Goal: Task Accomplishment & Management: Complete application form

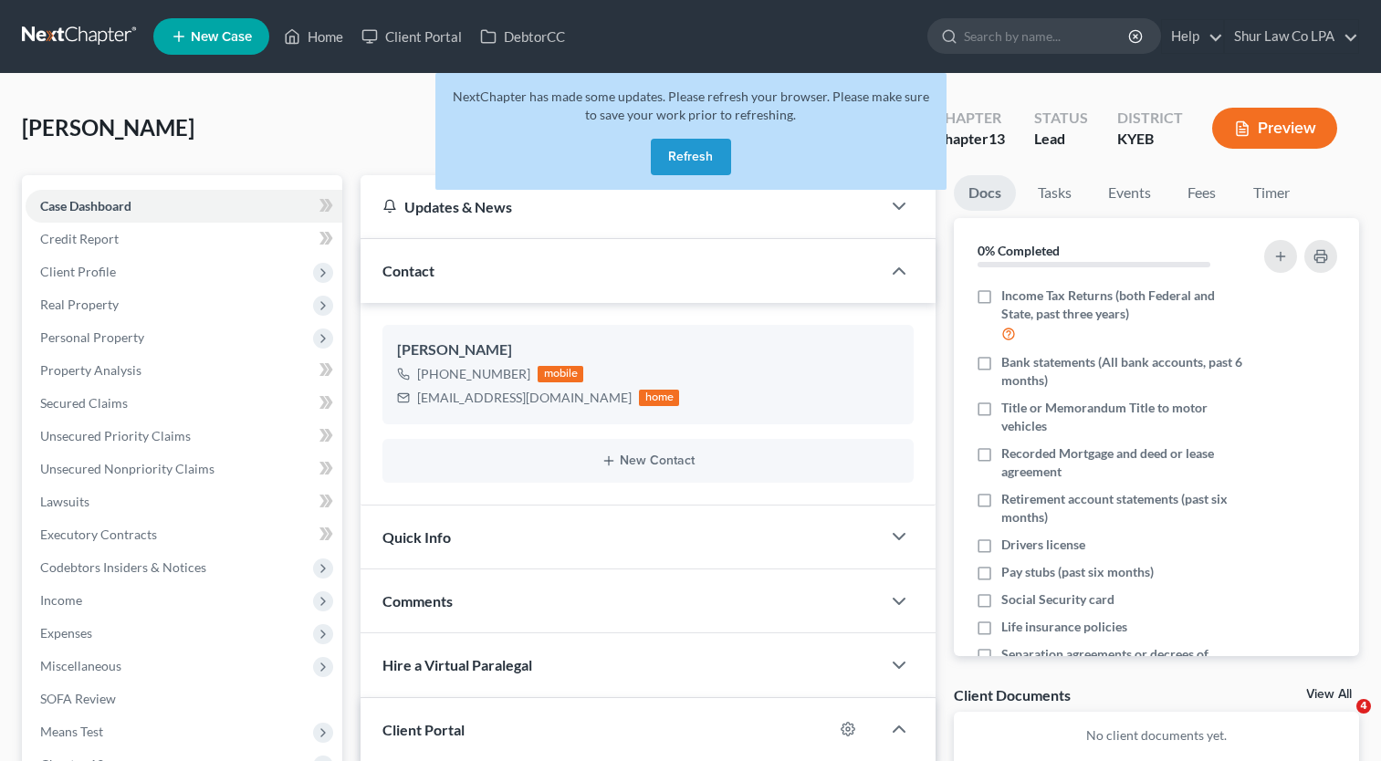
scroll to position [310, 0]
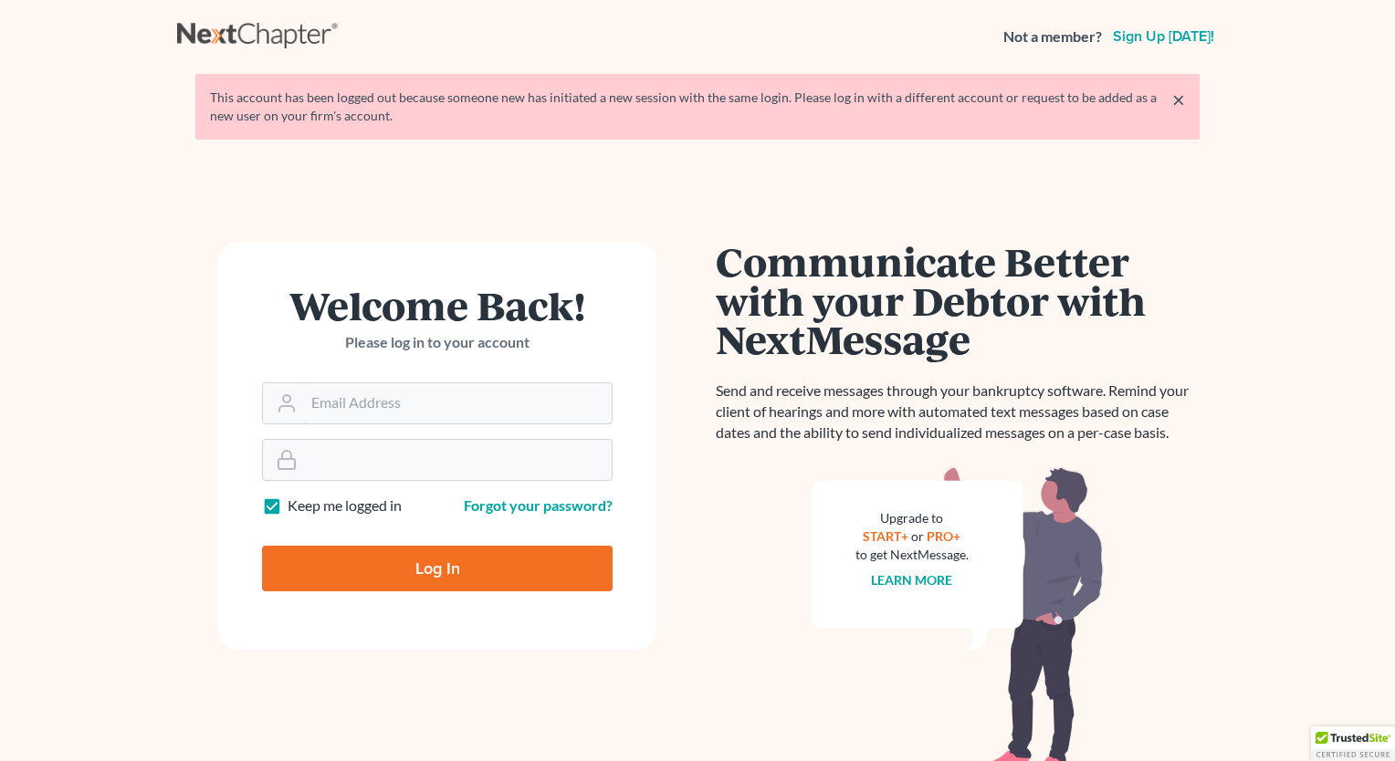
type input "[PERSON_NAME][EMAIL_ADDRESS][DOMAIN_NAME]"
click at [430, 572] on input "Log In" at bounding box center [437, 569] width 351 height 46
type input "Thinking..."
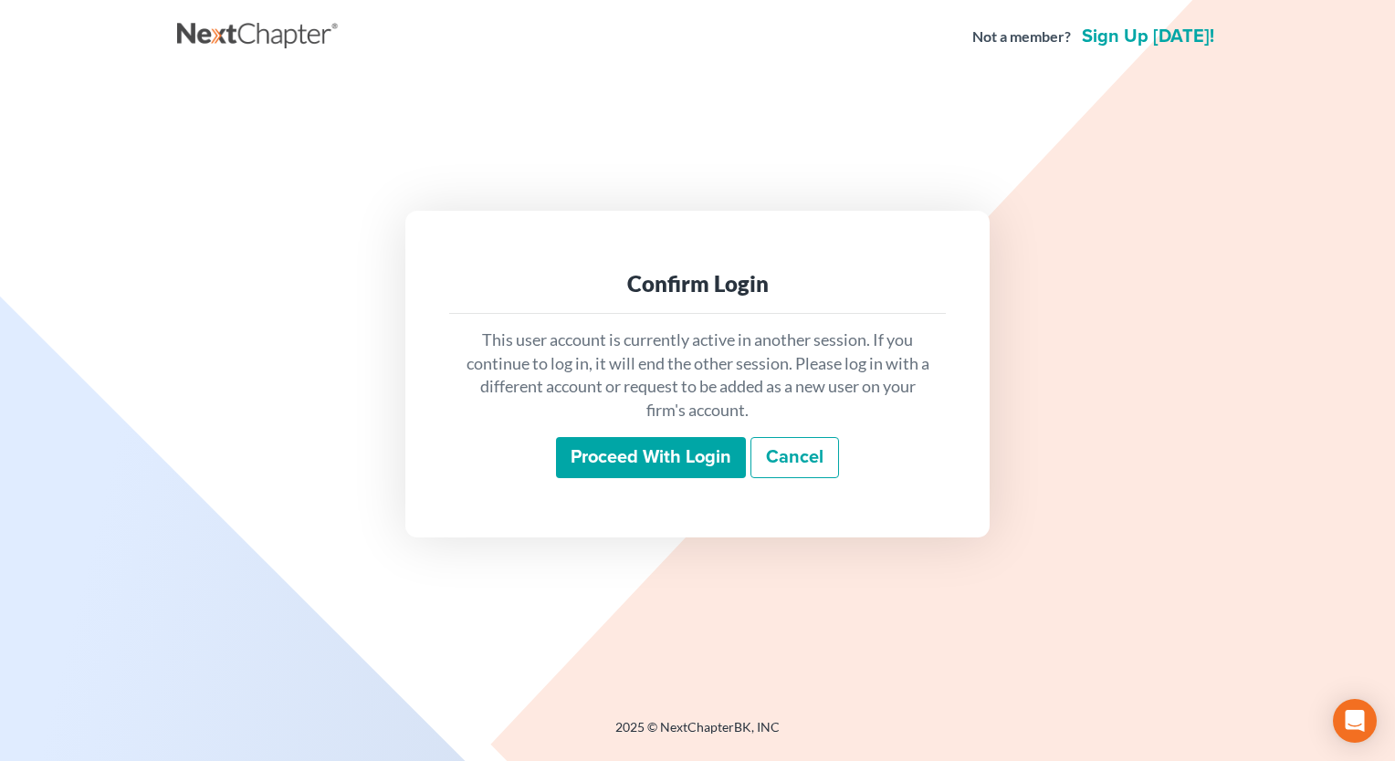
click at [621, 459] on input "Proceed with login" at bounding box center [651, 458] width 190 height 42
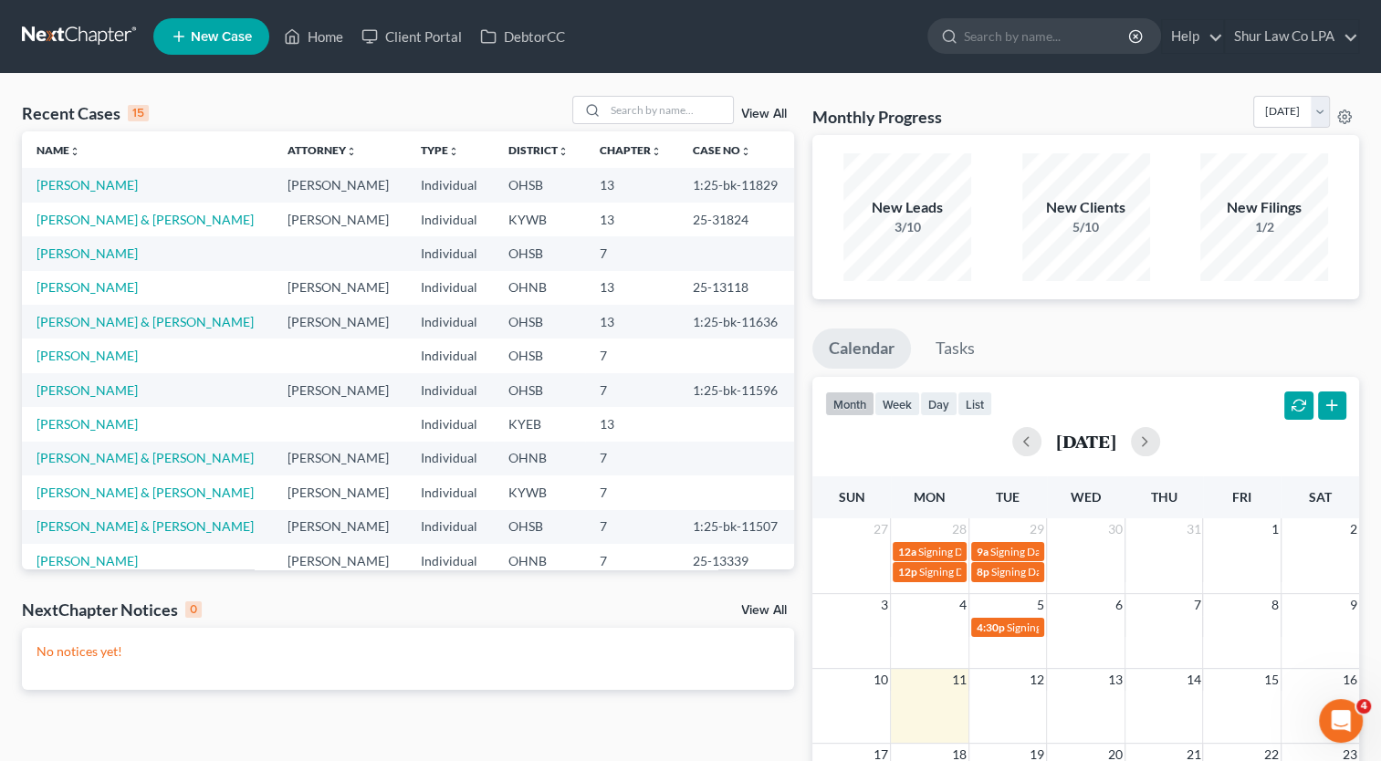
click at [230, 54] on link "New Case" at bounding box center [211, 36] width 116 height 37
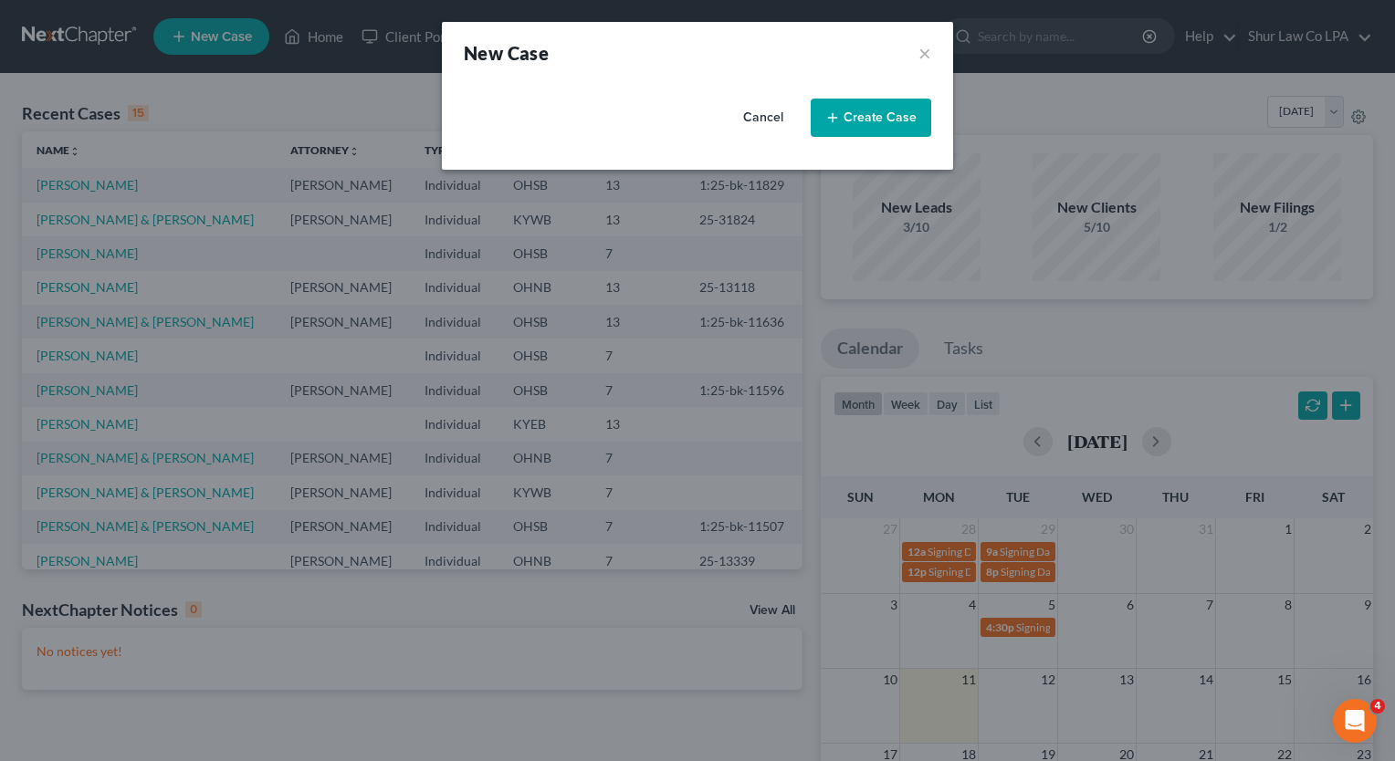
select select "62"
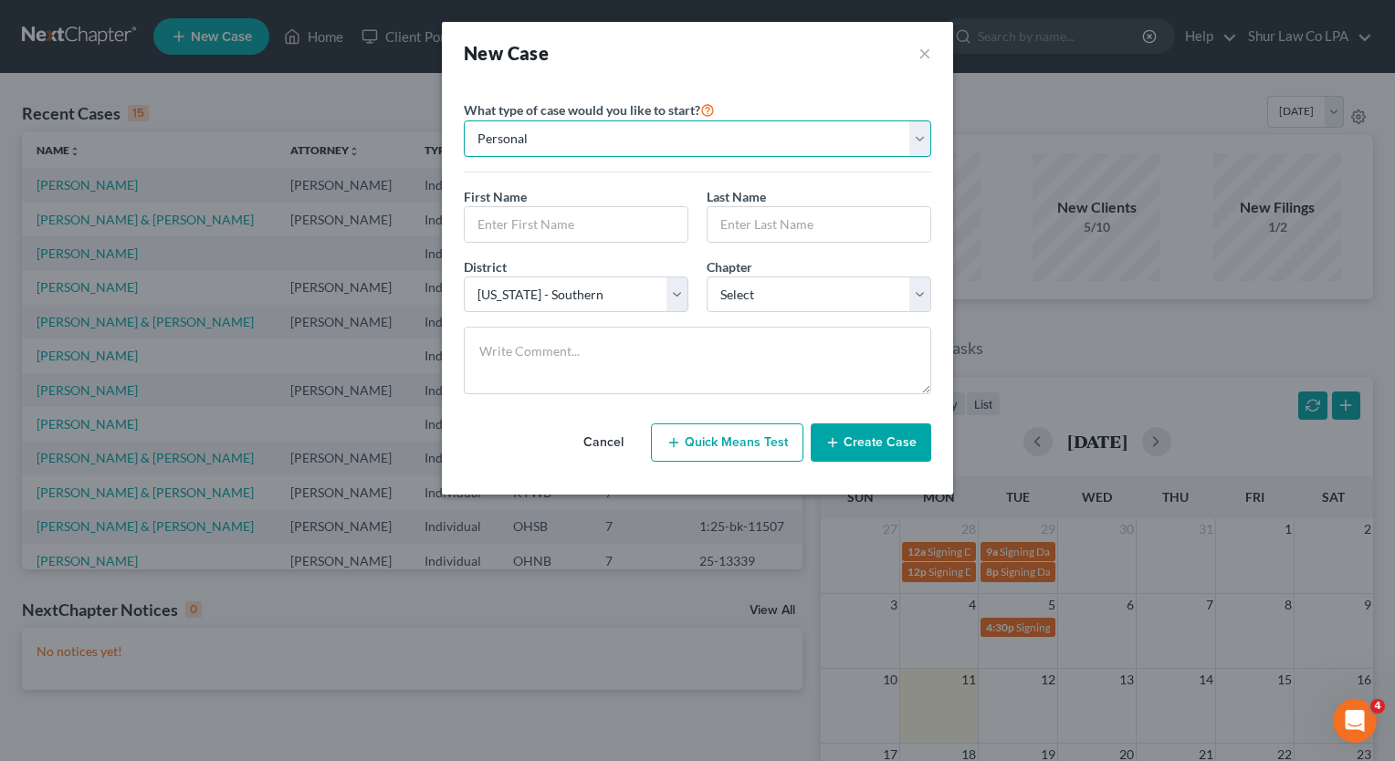
click at [918, 137] on select "Personal Business" at bounding box center [697, 139] width 467 height 37
select select "1"
click at [464, 121] on select "Personal Business" at bounding box center [697, 139] width 467 height 37
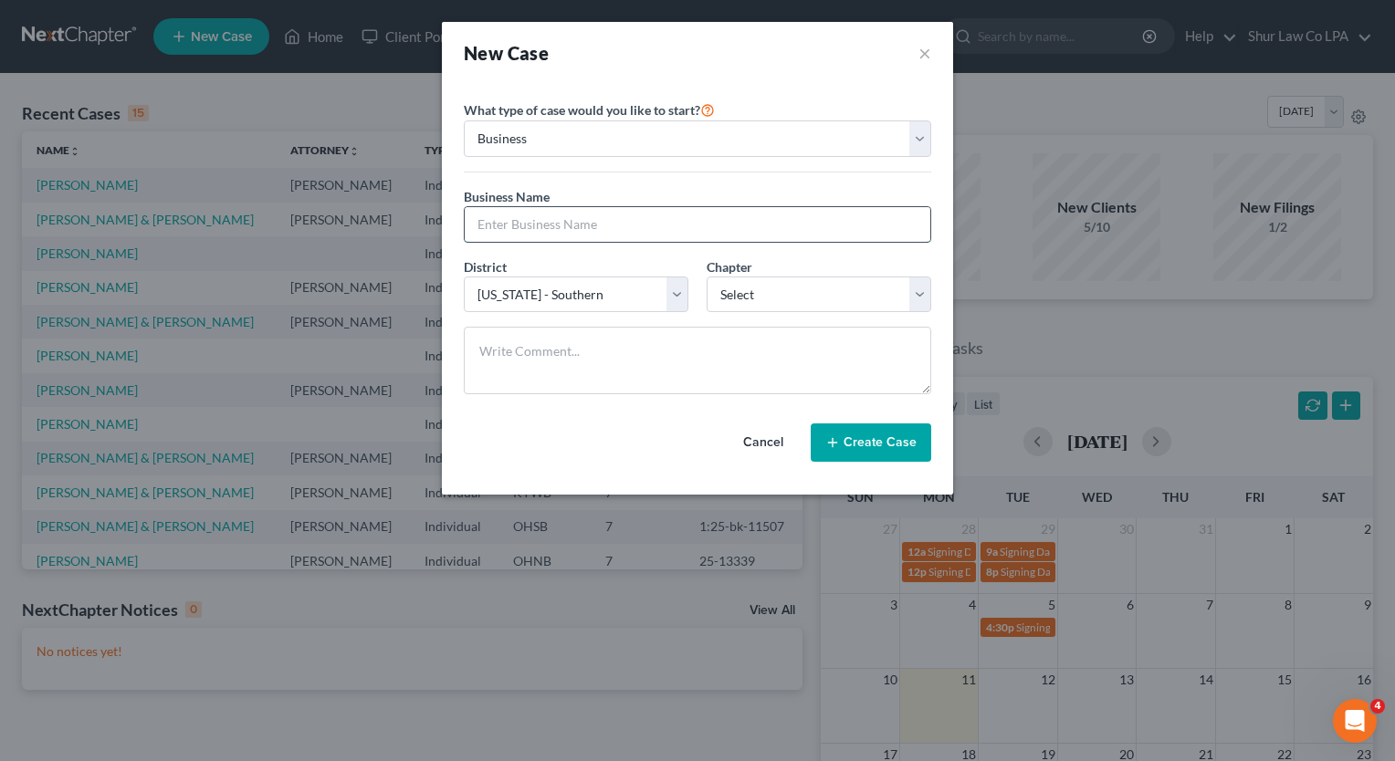
click at [546, 215] on input "text" at bounding box center [698, 224] width 466 height 35
type input "Ventor Mobile Builder"
click at [917, 298] on select "Select 7 11 12" at bounding box center [819, 295] width 225 height 37
select select "0"
click at [707, 277] on select "Select 7 11 12" at bounding box center [819, 295] width 225 height 37
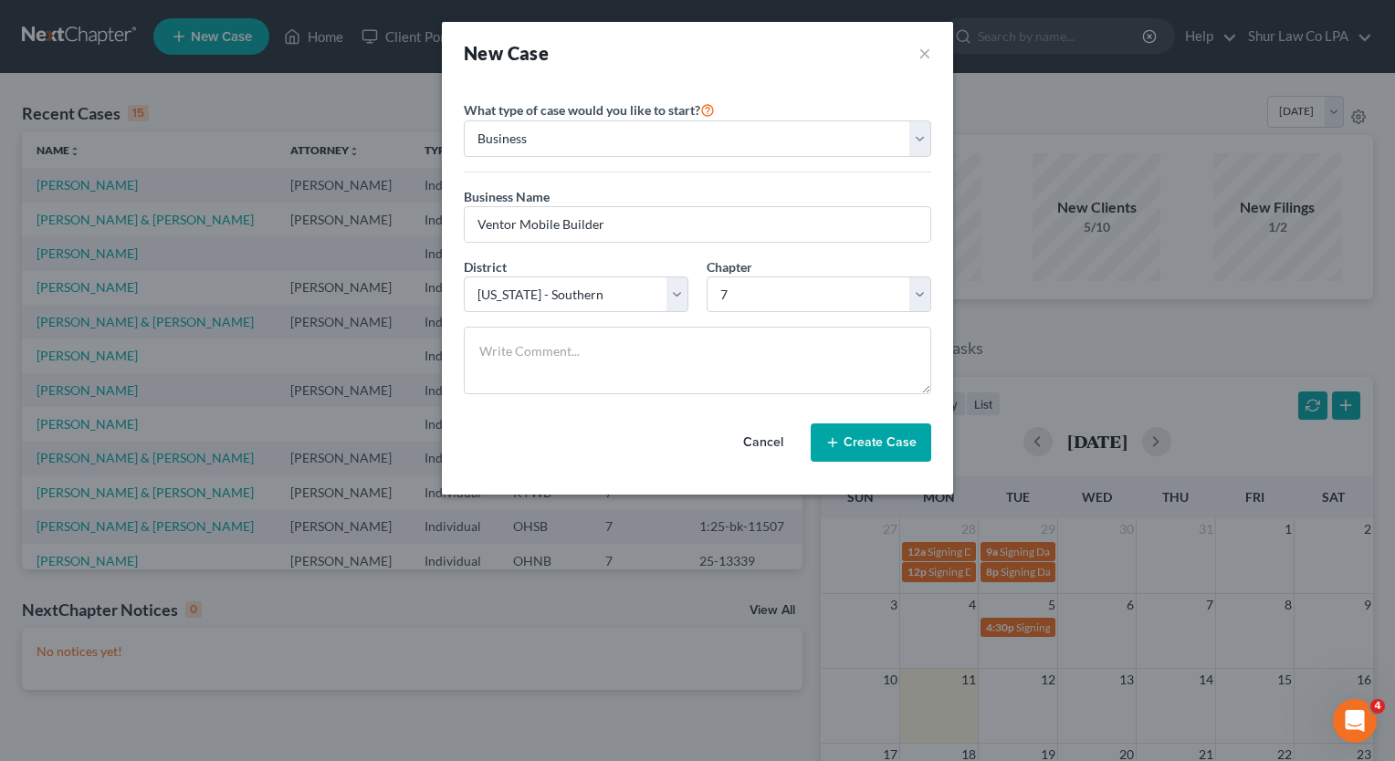
click at [902, 436] on button "Create Case" at bounding box center [871, 443] width 121 height 38
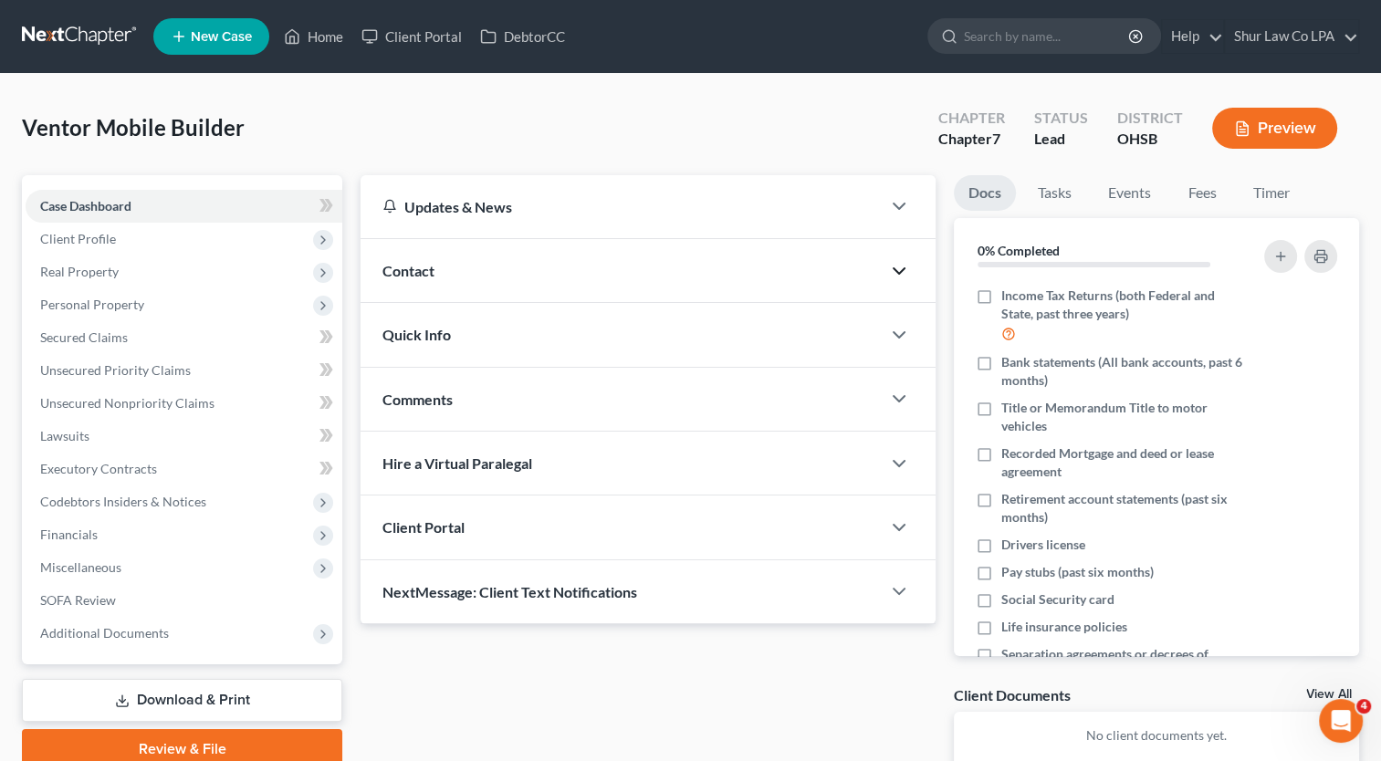
click at [901, 268] on icon "button" at bounding box center [899, 271] width 22 height 22
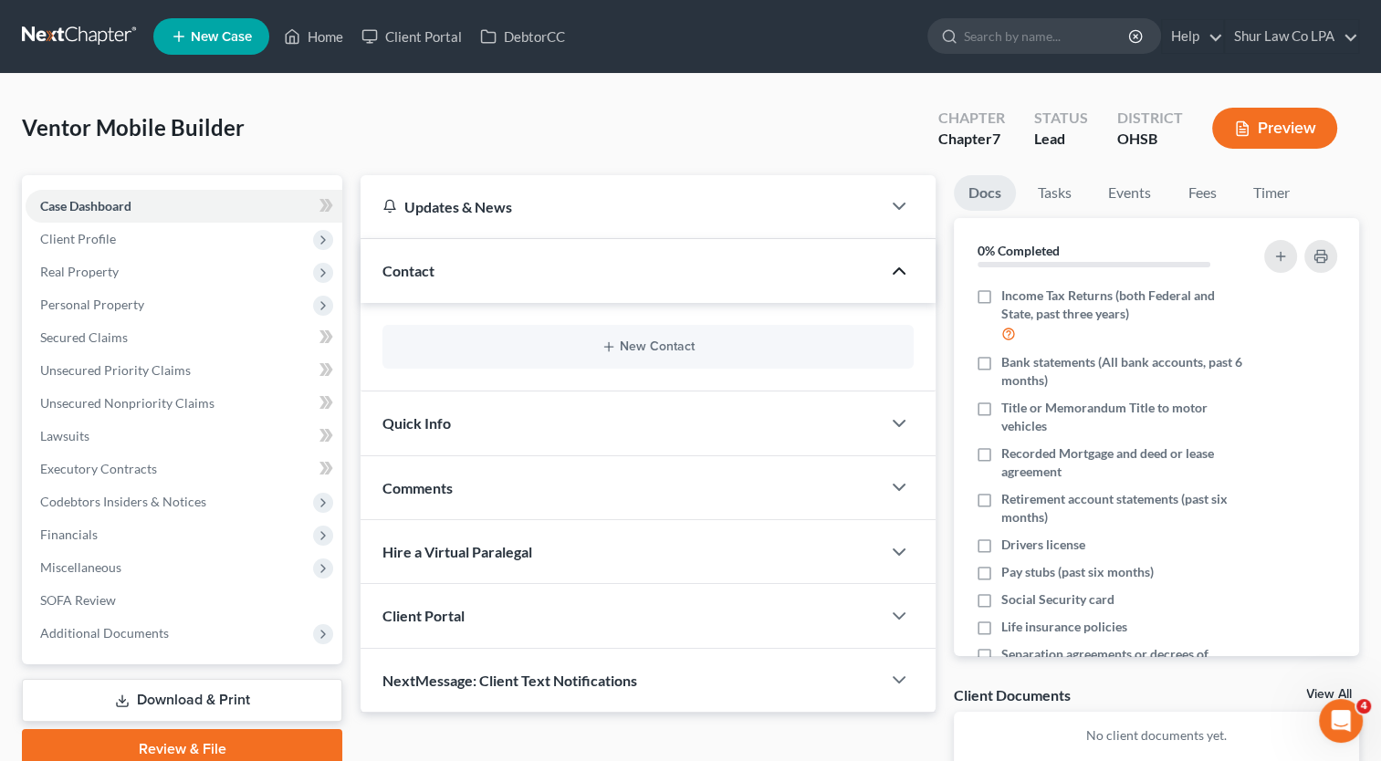
click at [609, 338] on div "New Contact" at bounding box center [648, 347] width 531 height 44
click at [608, 352] on icon "button" at bounding box center [609, 347] width 15 height 15
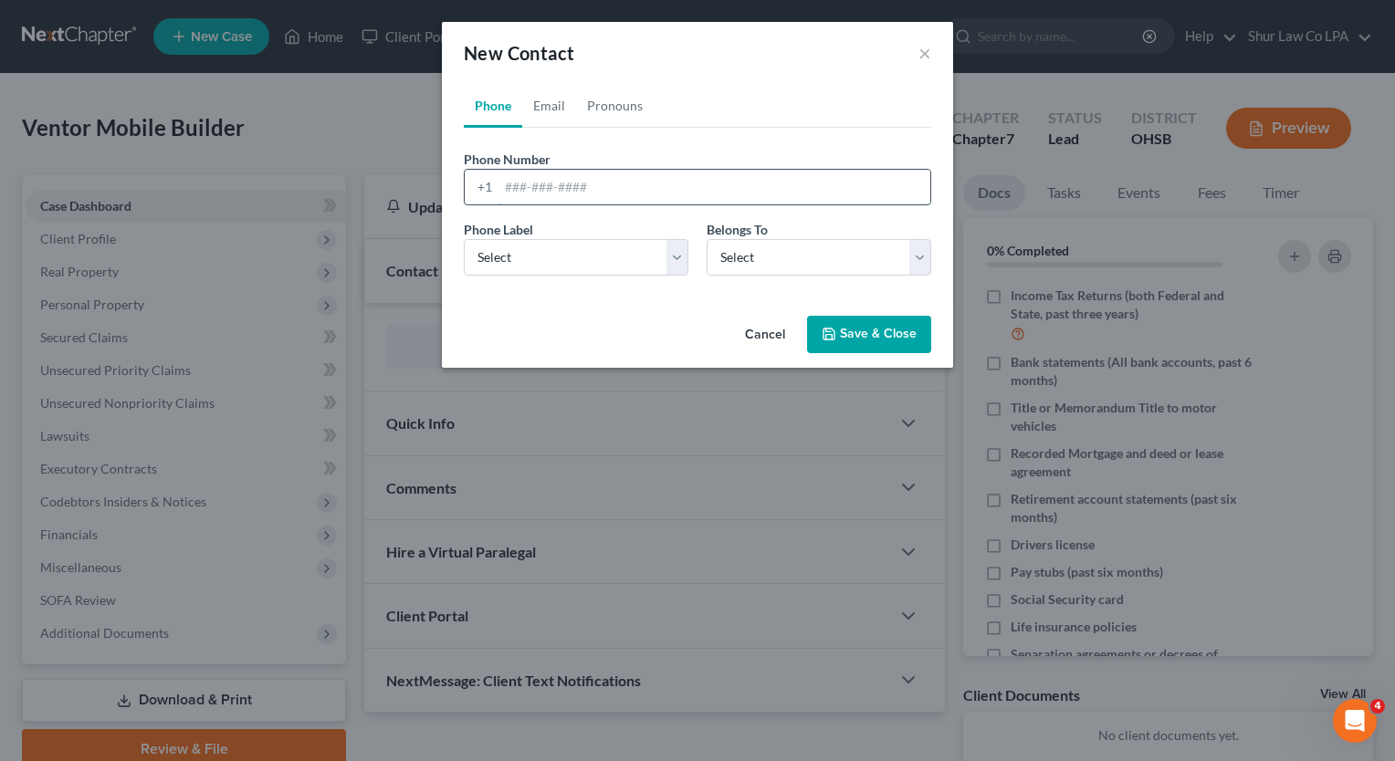
click at [584, 186] on input "tel" at bounding box center [715, 187] width 432 height 35
paste input "[PHONE_NUMBER]"
type input "[PHONE_NUMBER]"
click at [673, 265] on select "Select Mobile Home Work Other" at bounding box center [576, 257] width 225 height 37
select select "0"
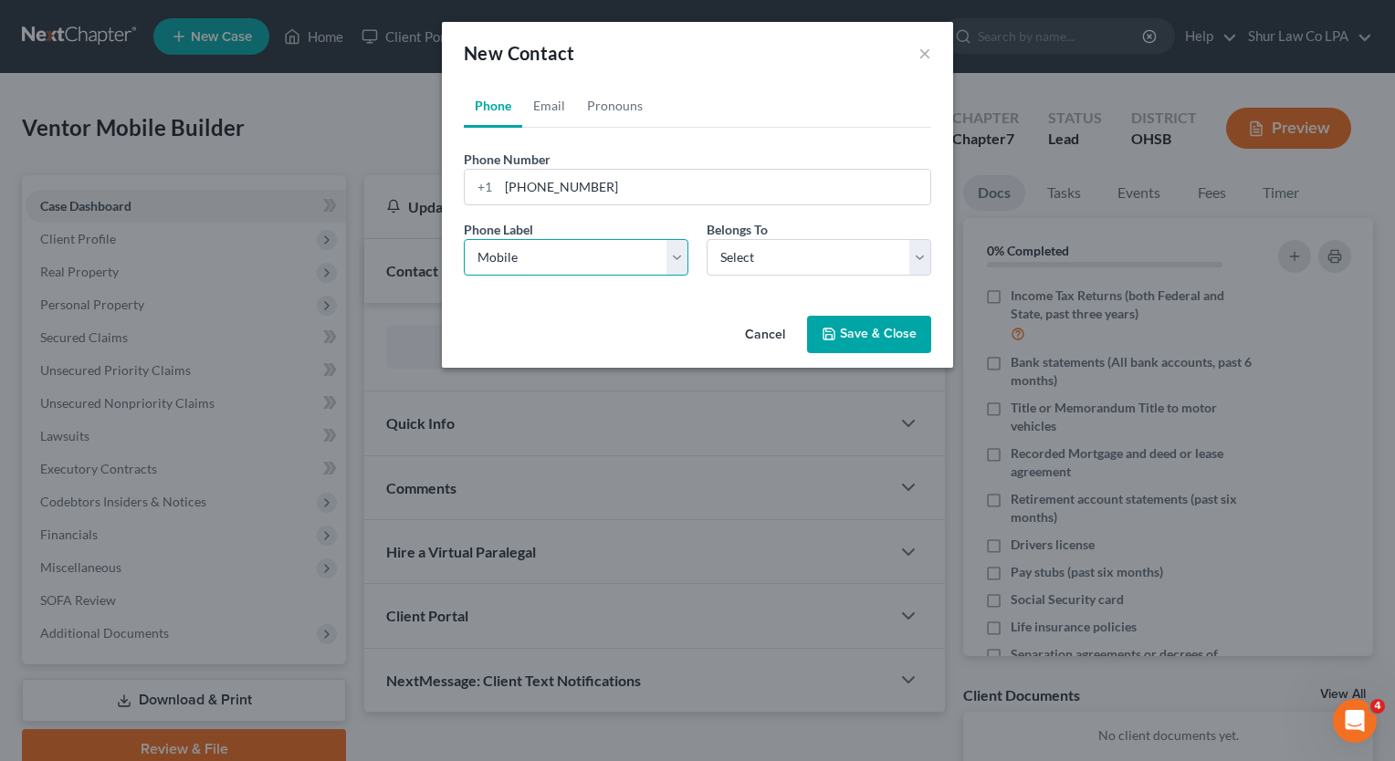
click at [464, 239] on select "Select Mobile Home Work Other" at bounding box center [576, 257] width 225 height 37
click at [818, 250] on select "Select Client Other" at bounding box center [819, 257] width 225 height 37
select select "0"
click at [707, 239] on select "Select Client Other" at bounding box center [819, 257] width 225 height 37
click at [545, 101] on link "Email" at bounding box center [549, 106] width 54 height 44
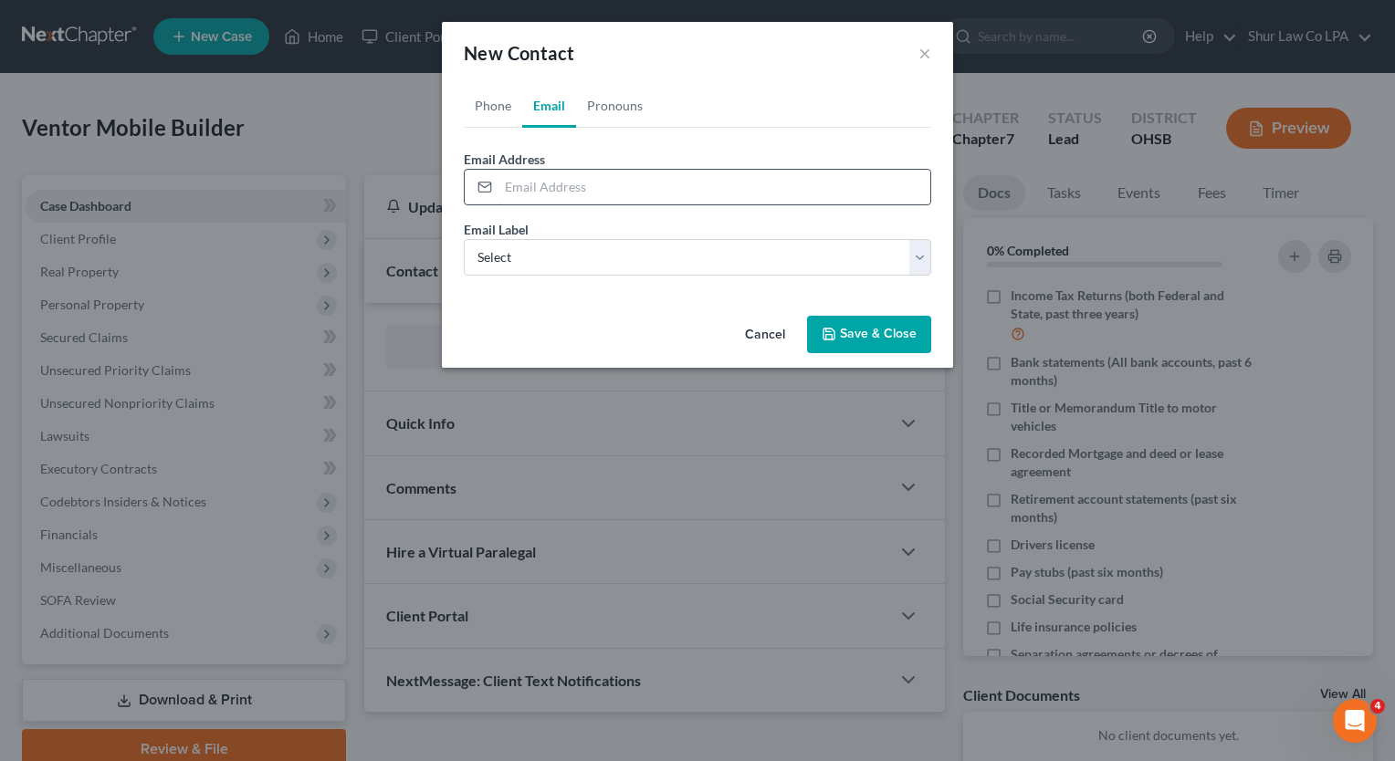
click at [523, 194] on input "email" at bounding box center [715, 187] width 432 height 35
paste input "[EMAIL_ADDRESS][DOMAIN_NAME]"
type input "[EMAIL_ADDRESS][DOMAIN_NAME]"
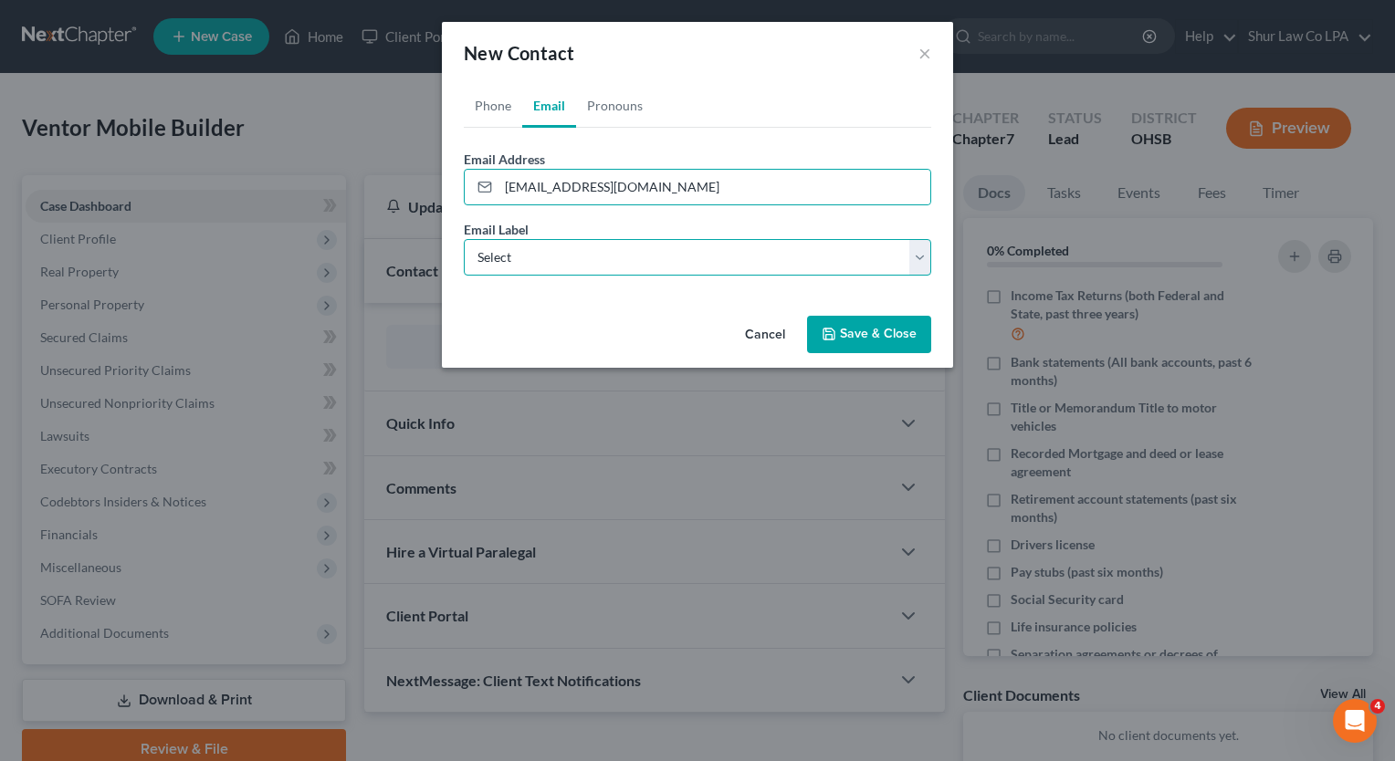
click at [509, 258] on select "Select Home Work Other" at bounding box center [697, 257] width 467 height 37
select select "1"
click at [464, 239] on select "Select Home Work Other" at bounding box center [697, 257] width 467 height 37
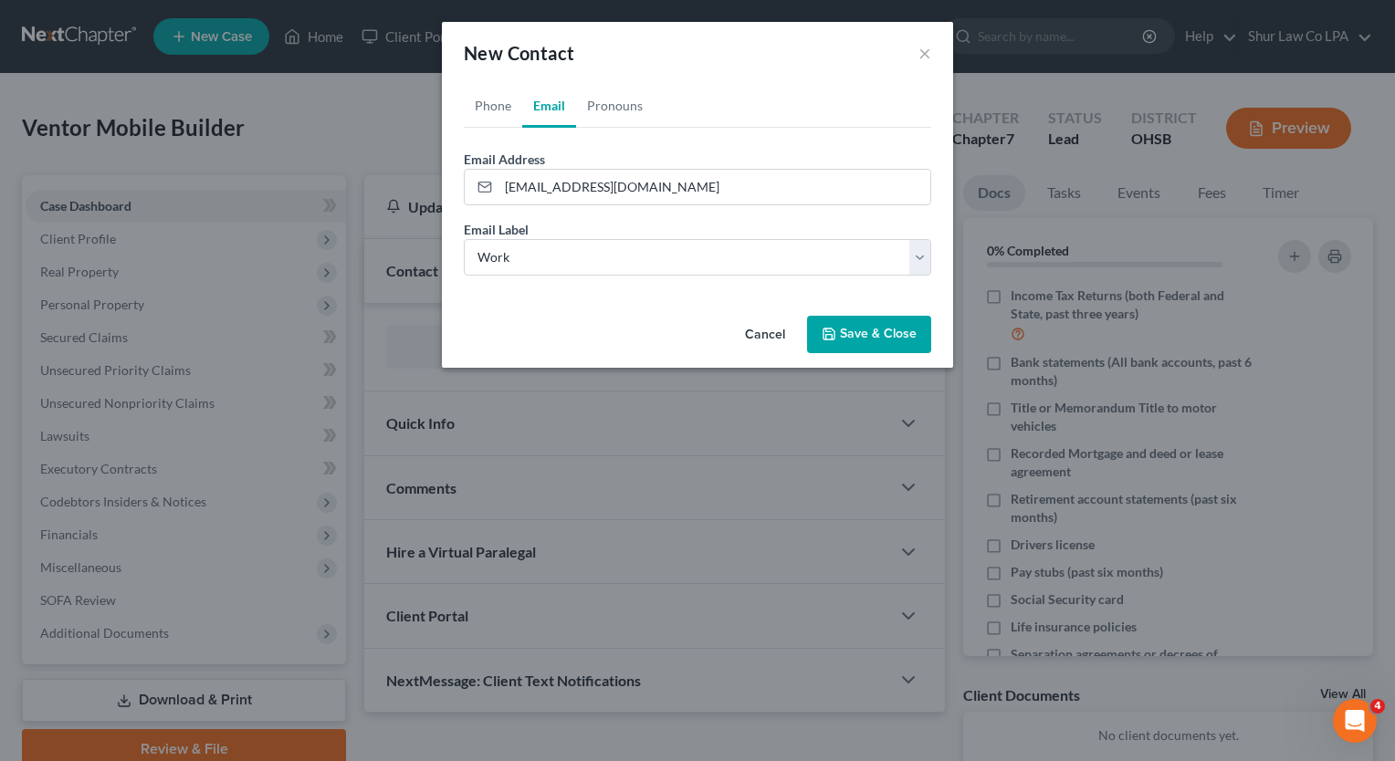
click at [847, 329] on button "Save & Close" at bounding box center [869, 335] width 124 height 38
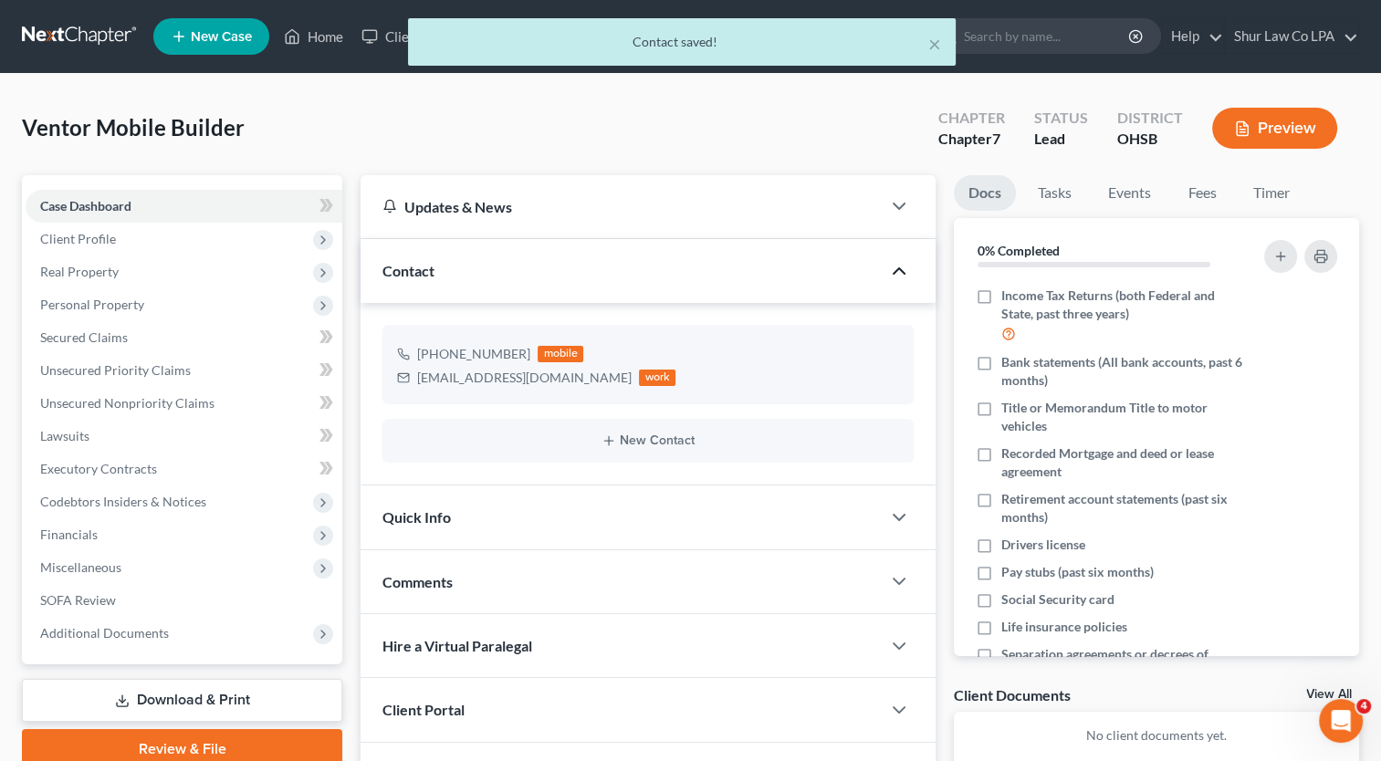
scroll to position [112, 0]
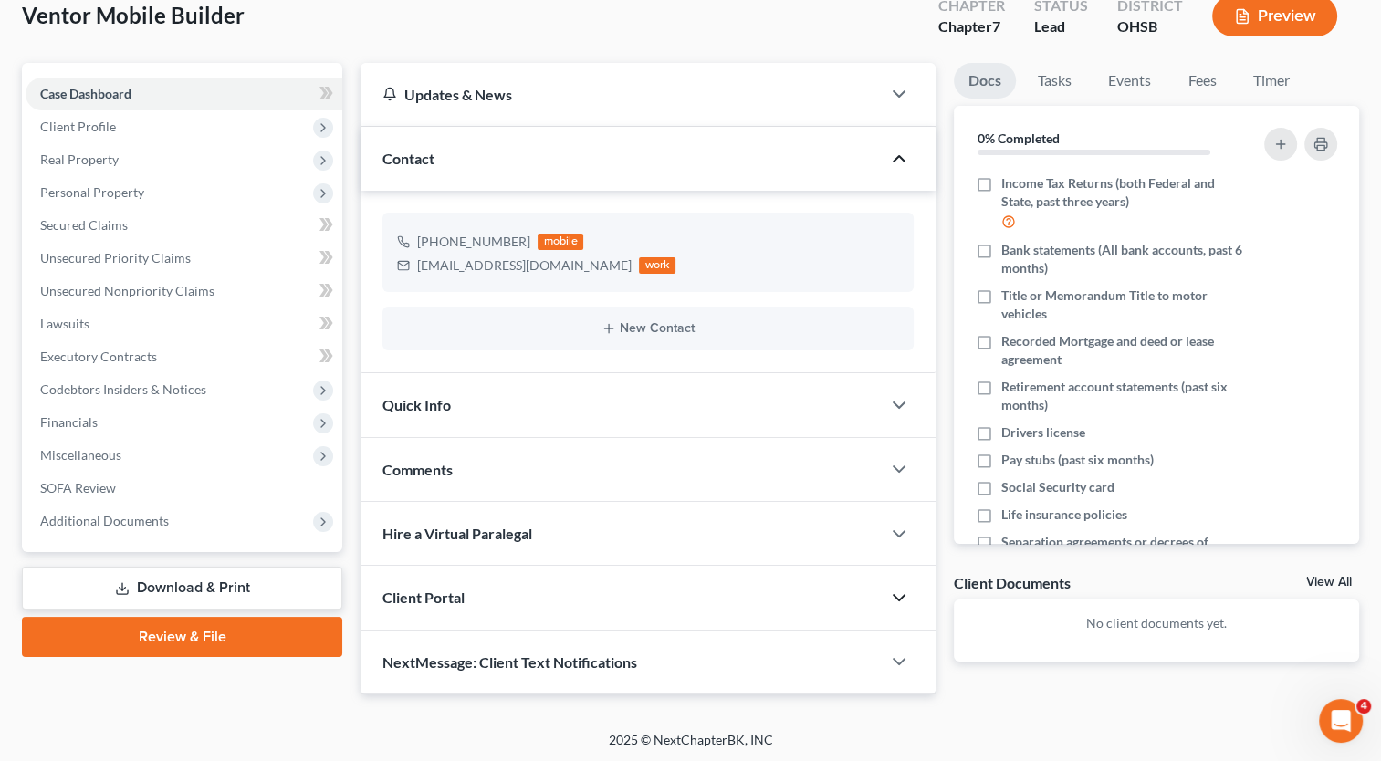
click at [904, 592] on icon "button" at bounding box center [899, 598] width 22 height 22
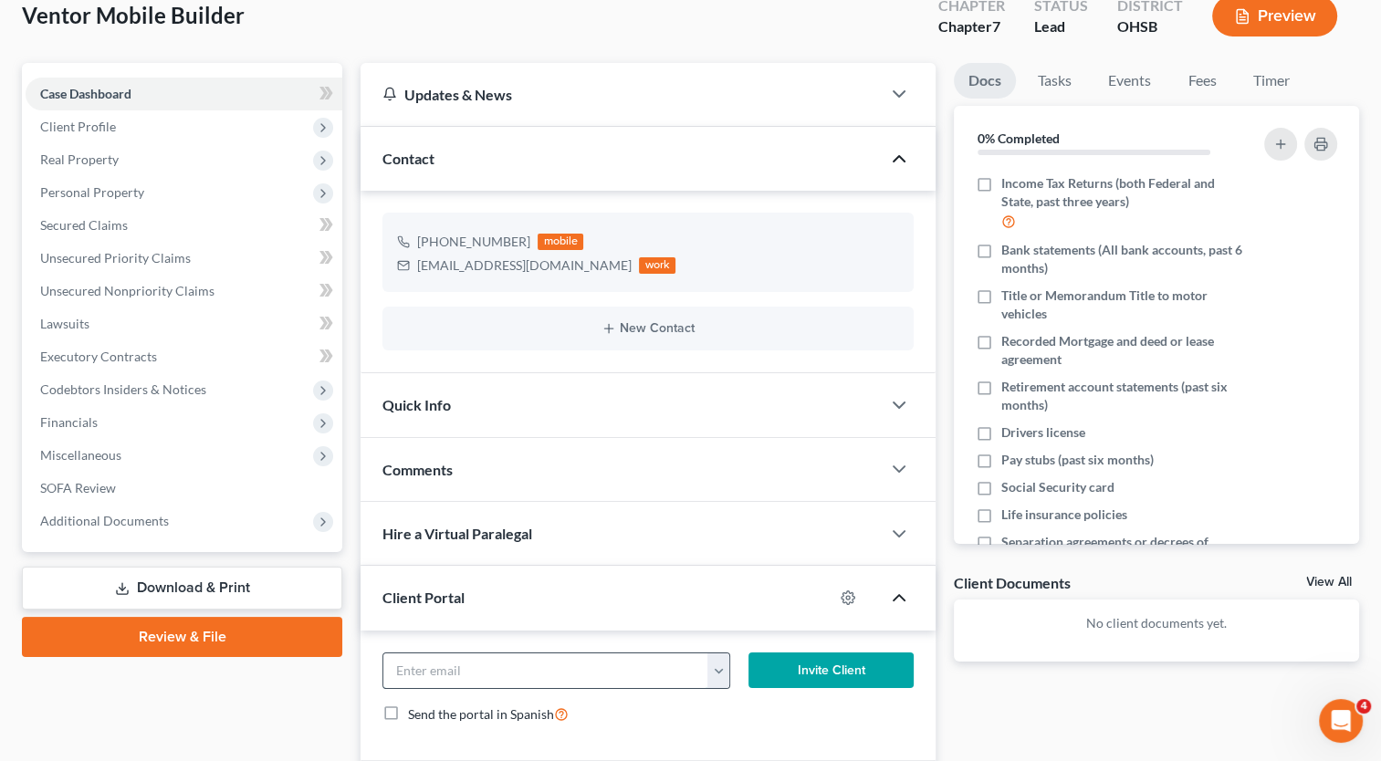
click at [526, 668] on input "email" at bounding box center [545, 671] width 325 height 35
paste input "[EMAIL_ADDRESS][DOMAIN_NAME]"
type input "[EMAIL_ADDRESS][DOMAIN_NAME]"
click at [783, 663] on button "Invite Client" at bounding box center [831, 671] width 165 height 37
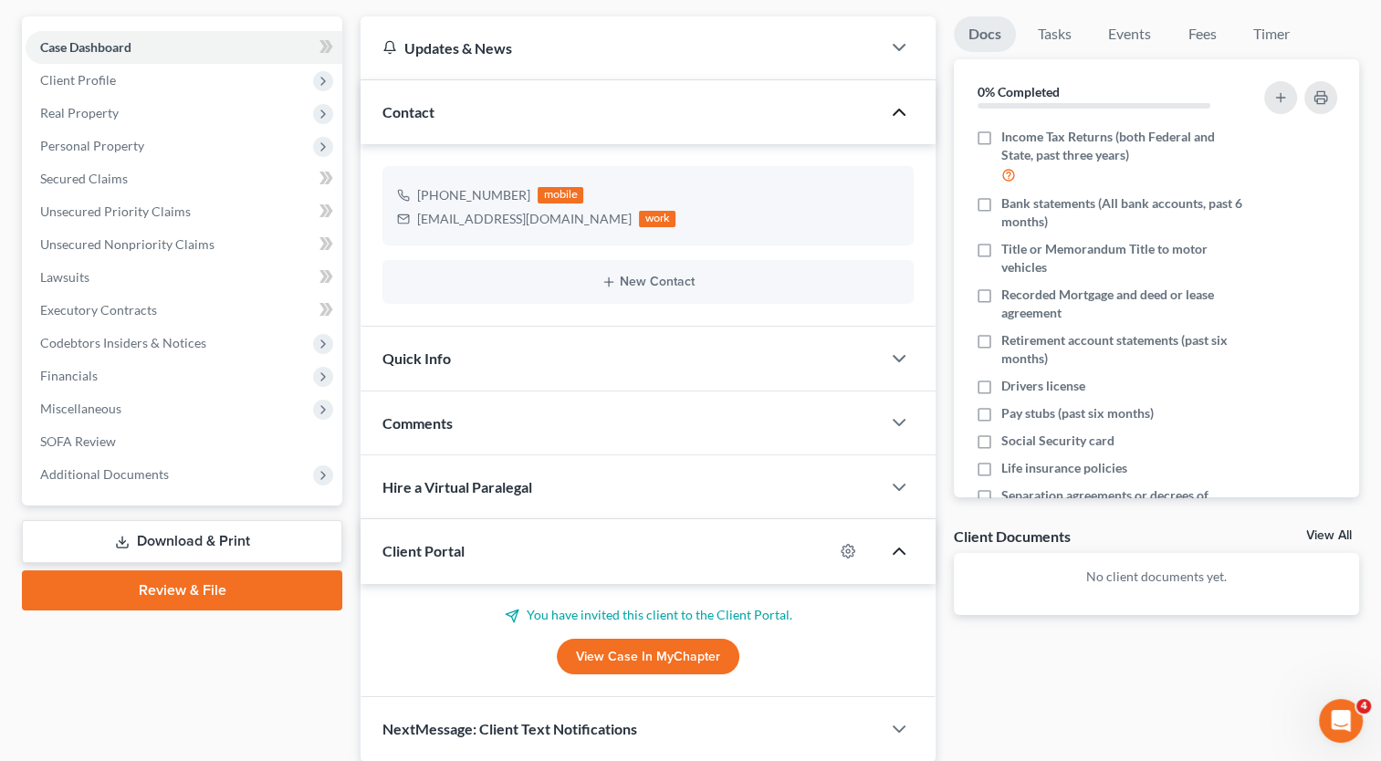
scroll to position [0, 0]
